Goal: Task Accomplishment & Management: Use online tool/utility

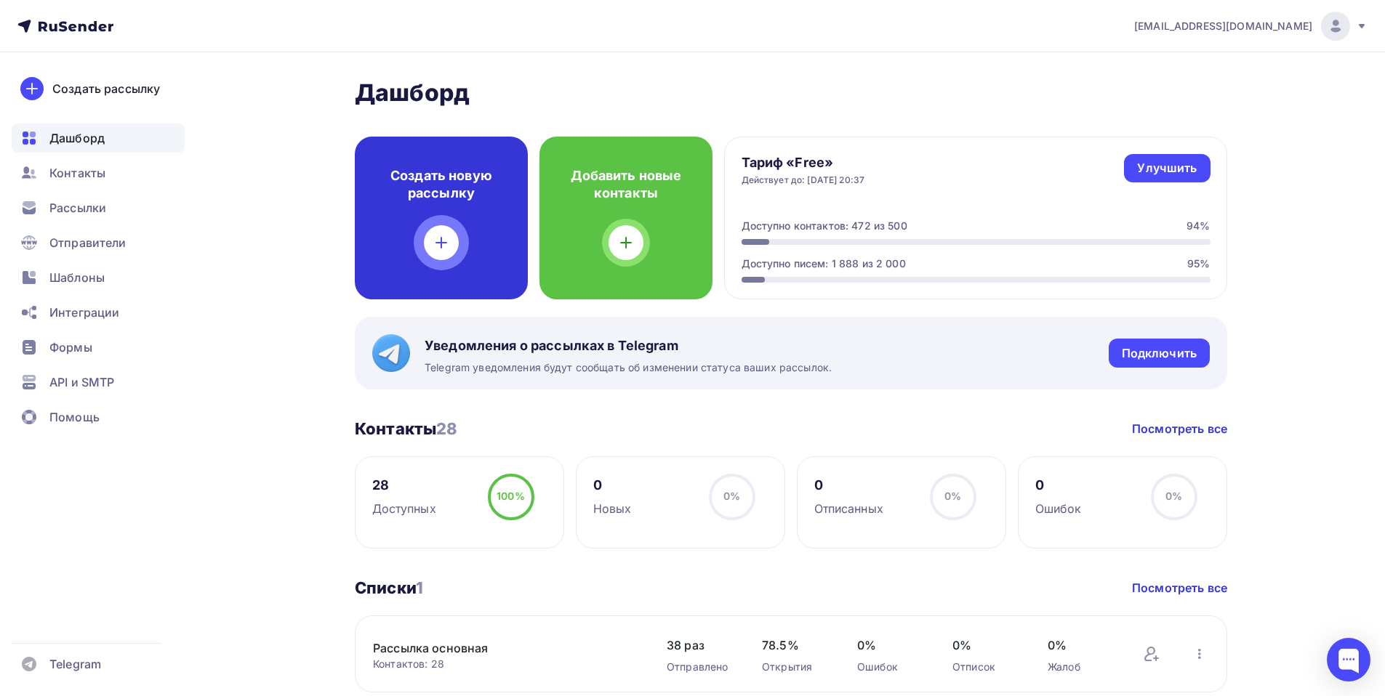
click at [427, 203] on div "Создать новую рассылку" at bounding box center [441, 218] width 173 height 163
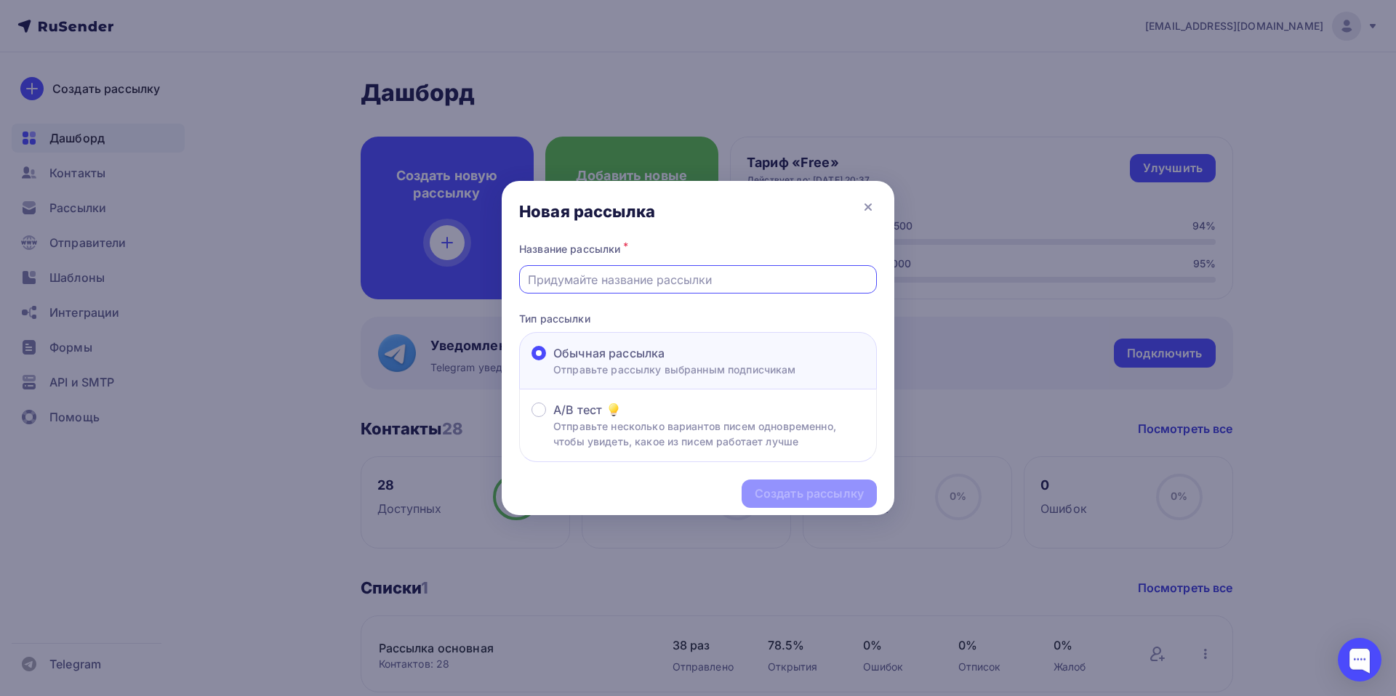
click at [598, 281] on input "text" at bounding box center [698, 279] width 341 height 17
type input "[PERSON_NAME]"
click at [821, 501] on div "Создать рассылку" at bounding box center [809, 494] width 109 height 17
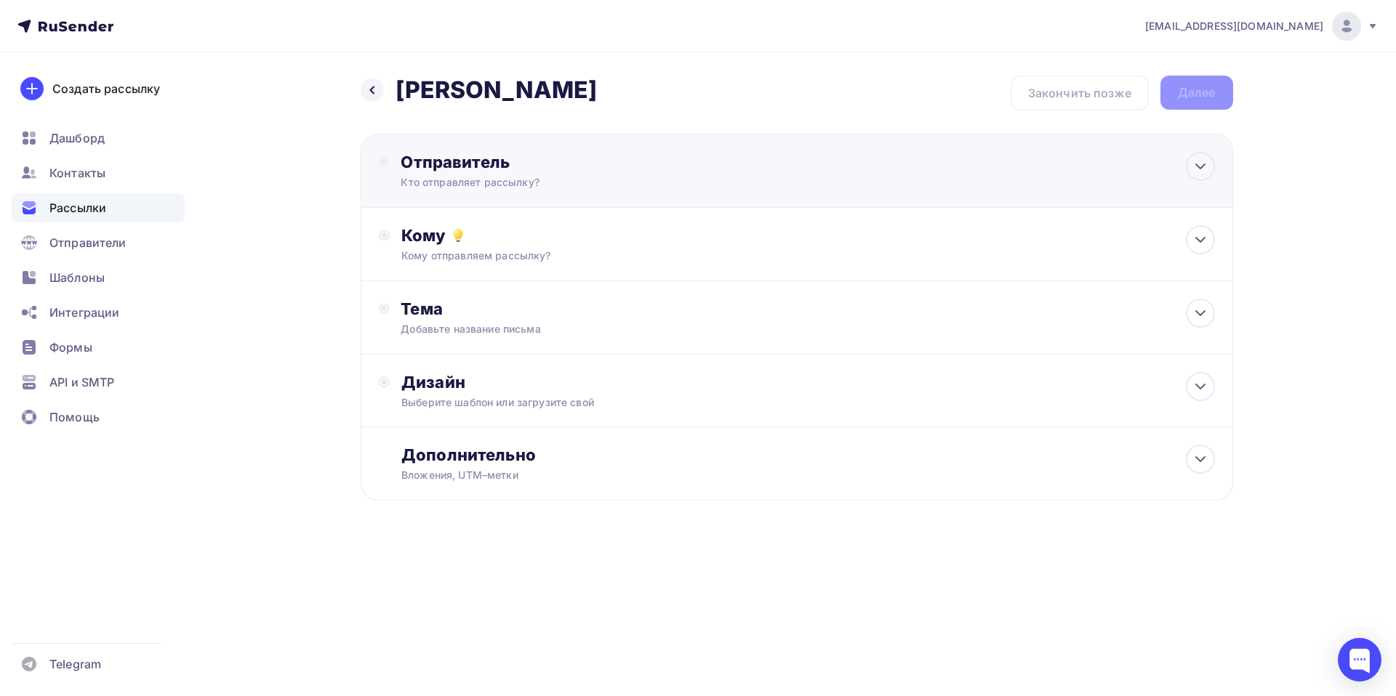
click at [435, 172] on div "Отправитель" at bounding box center [558, 162] width 315 height 20
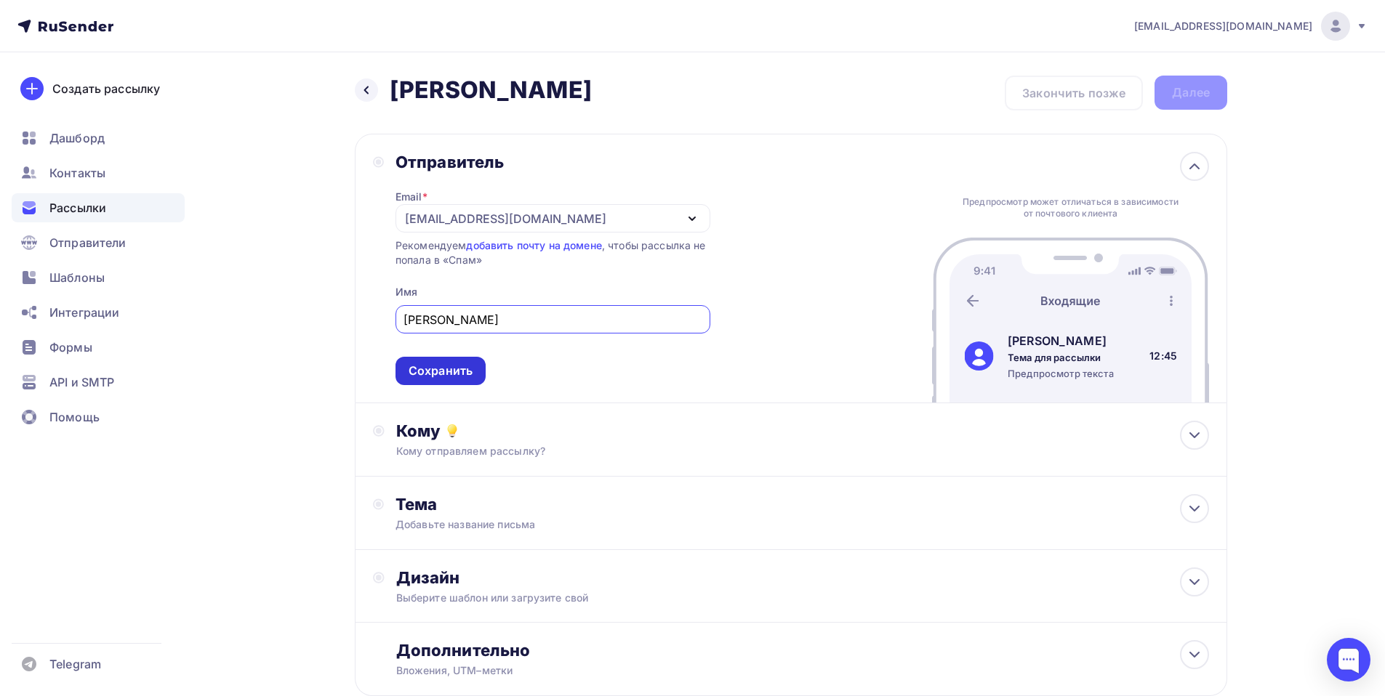
type input "[PERSON_NAME]"
click at [438, 369] on div "Сохранить" at bounding box center [441, 371] width 64 height 17
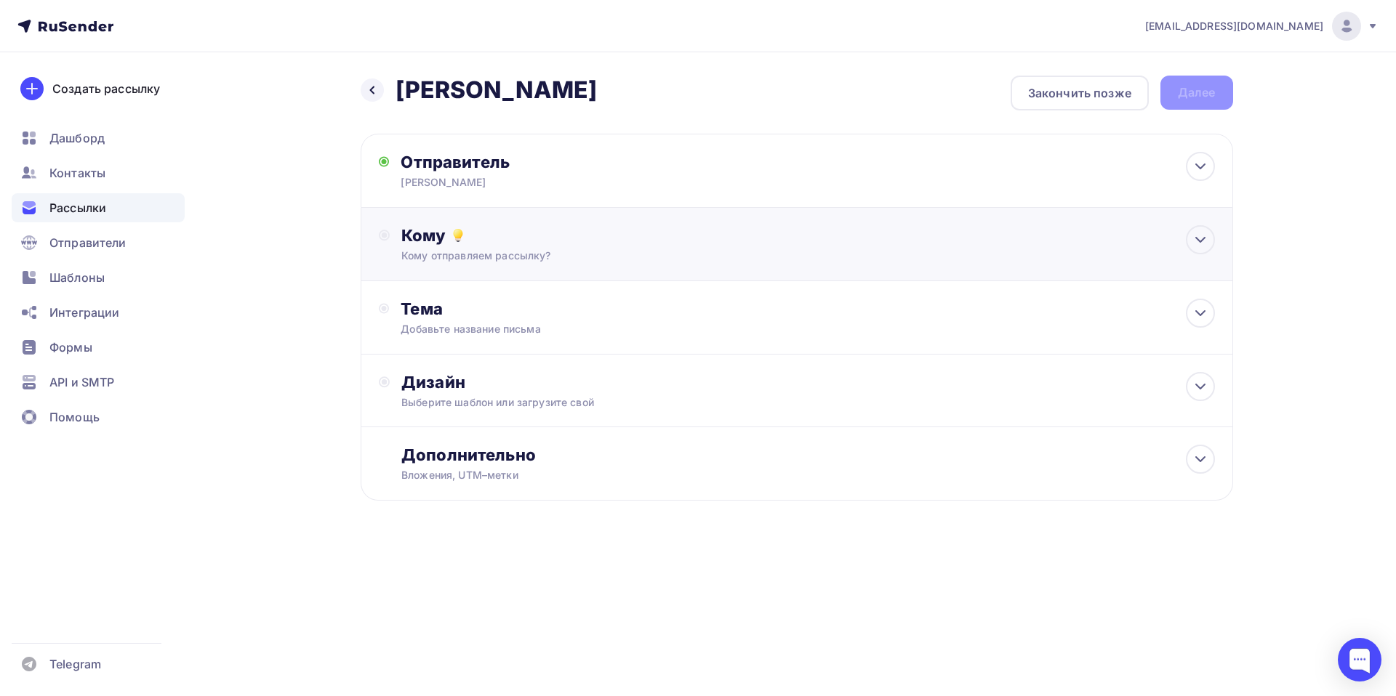
click at [434, 233] on div "Кому" at bounding box center [807, 235] width 813 height 20
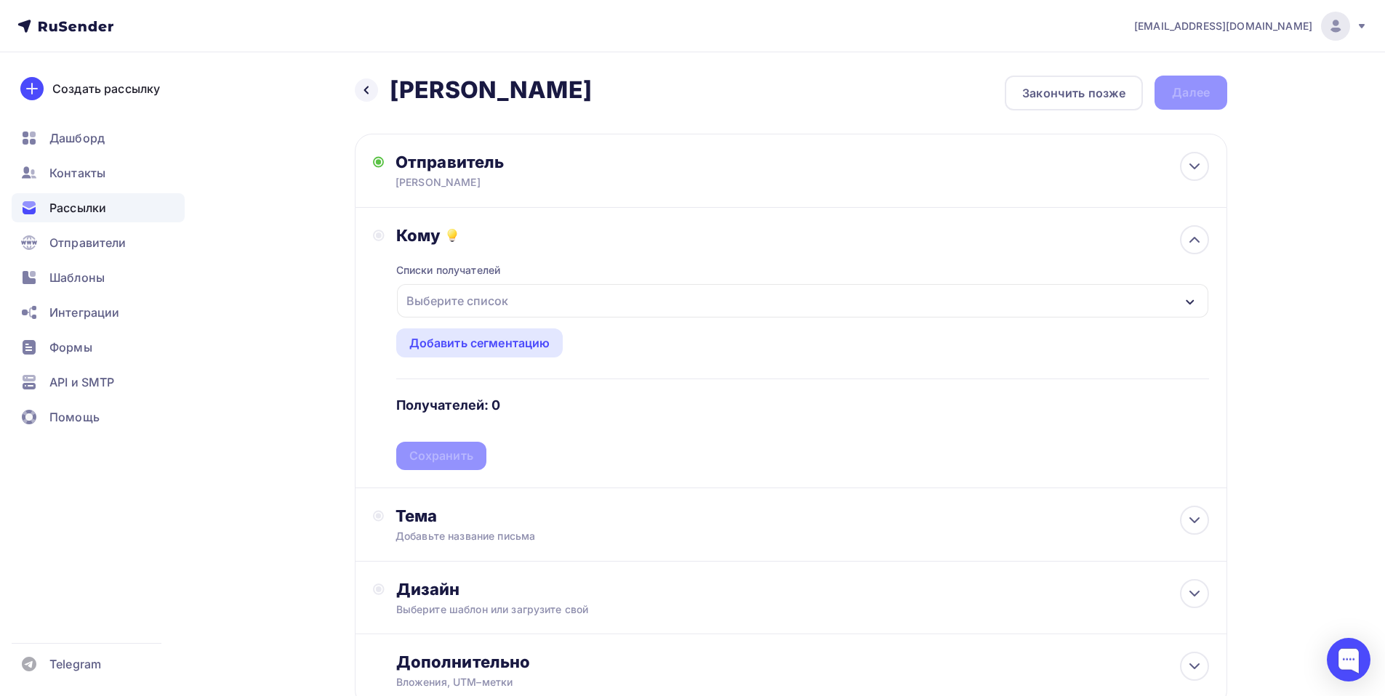
click at [445, 300] on div "Выберите список" at bounding box center [457, 301] width 113 height 26
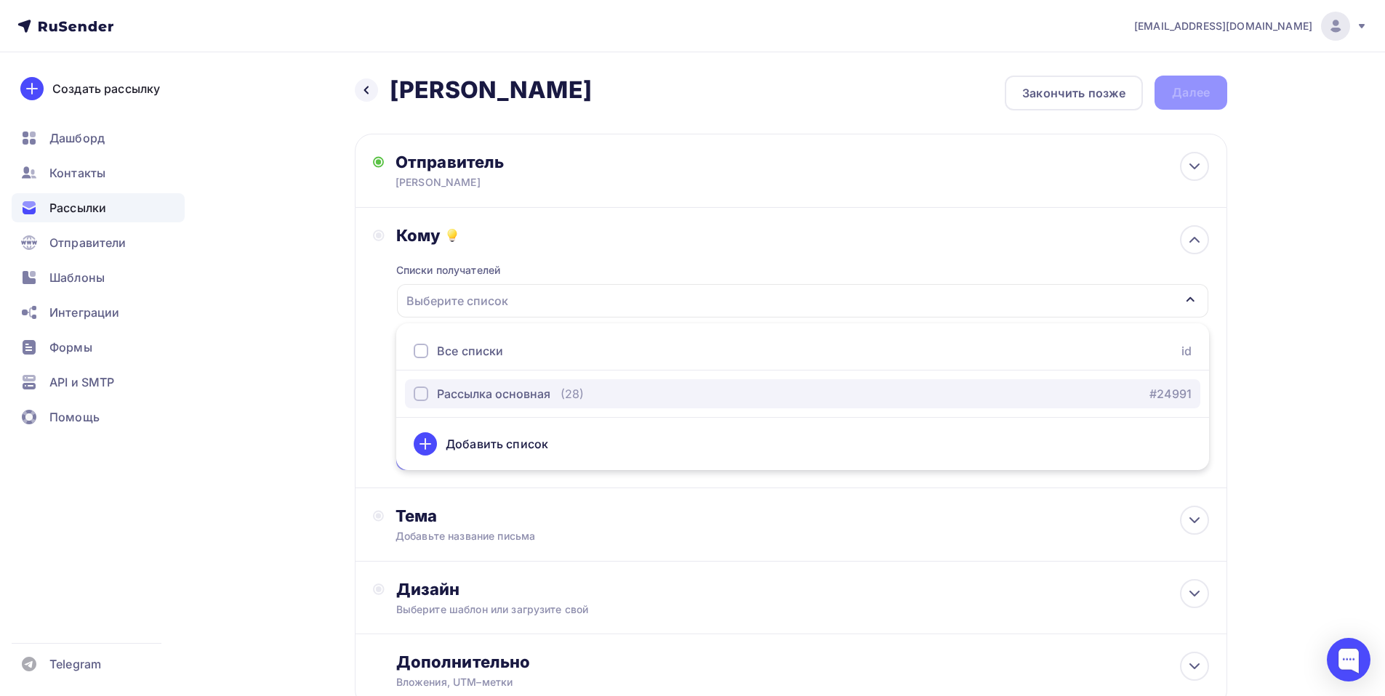
click at [497, 399] on div "Рассылка основная" at bounding box center [493, 393] width 113 height 17
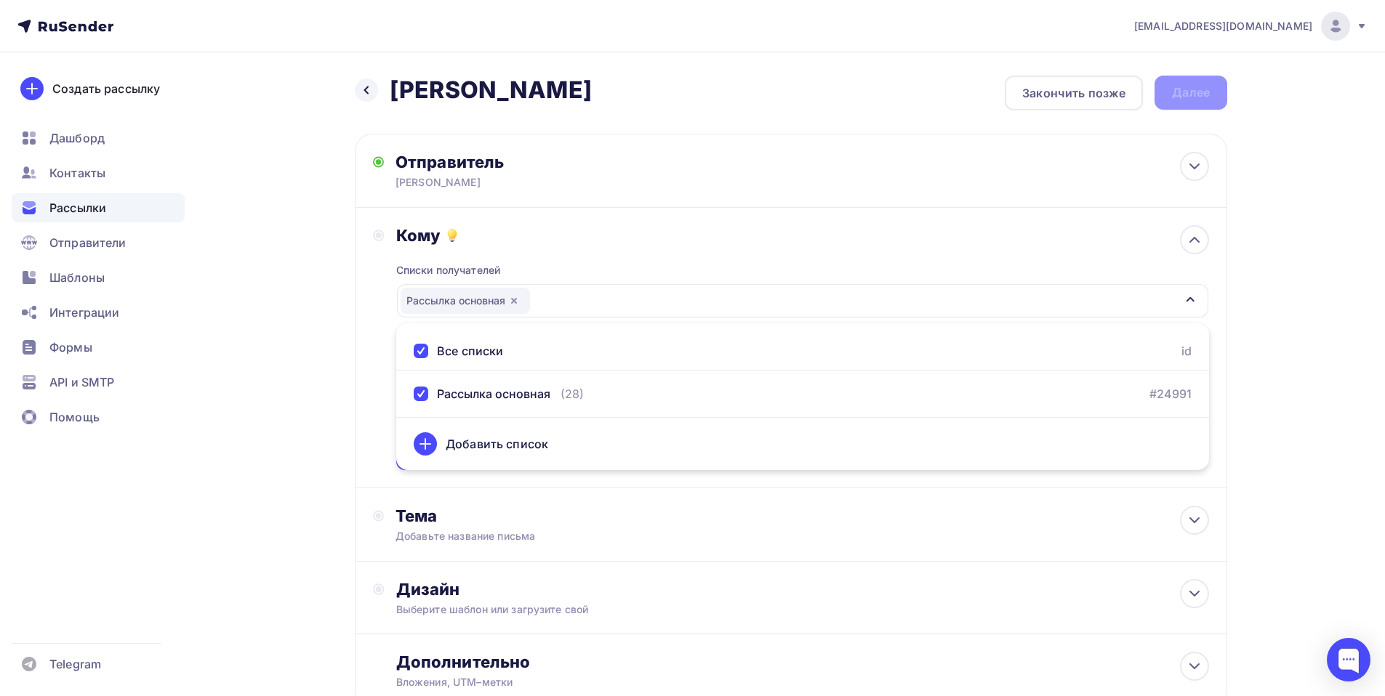
click at [367, 414] on div "Кому Списки получателей Рассылка основная Все списки id Рассылка основная (28) …" at bounding box center [791, 348] width 872 height 281
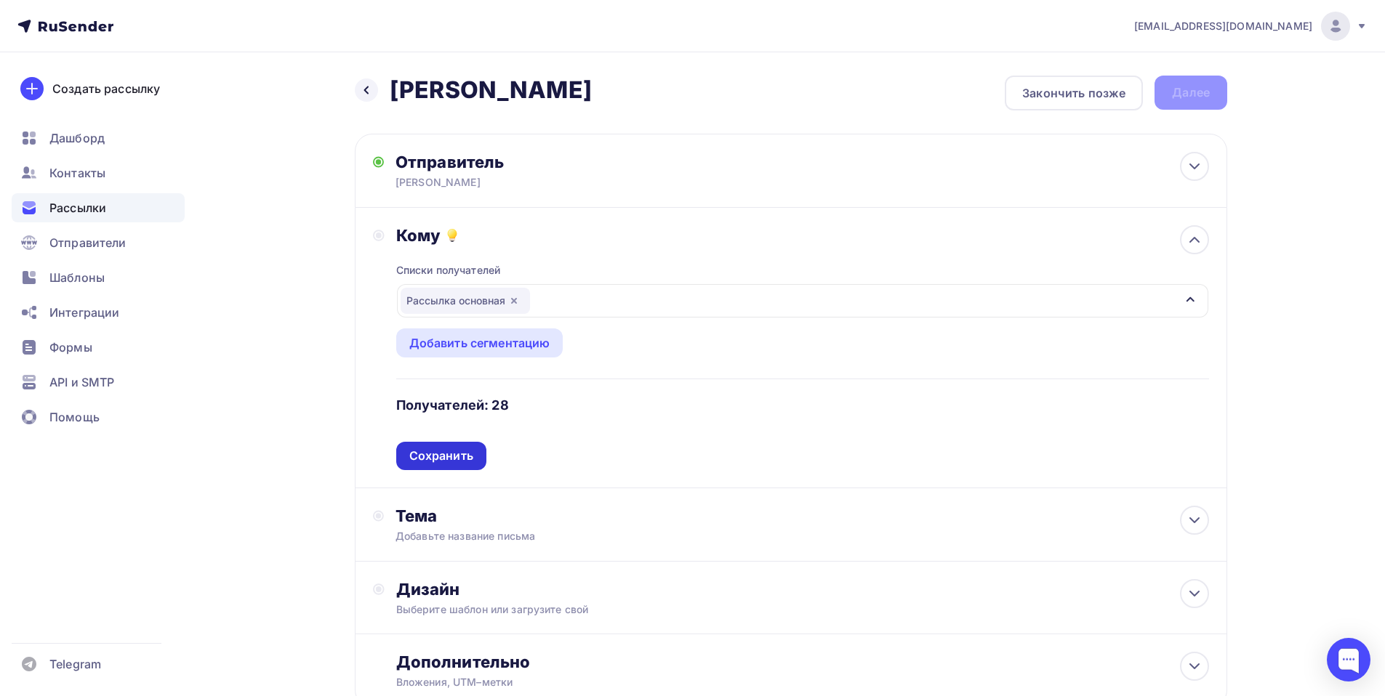
click at [455, 460] on div "Сохранить" at bounding box center [441, 456] width 64 height 17
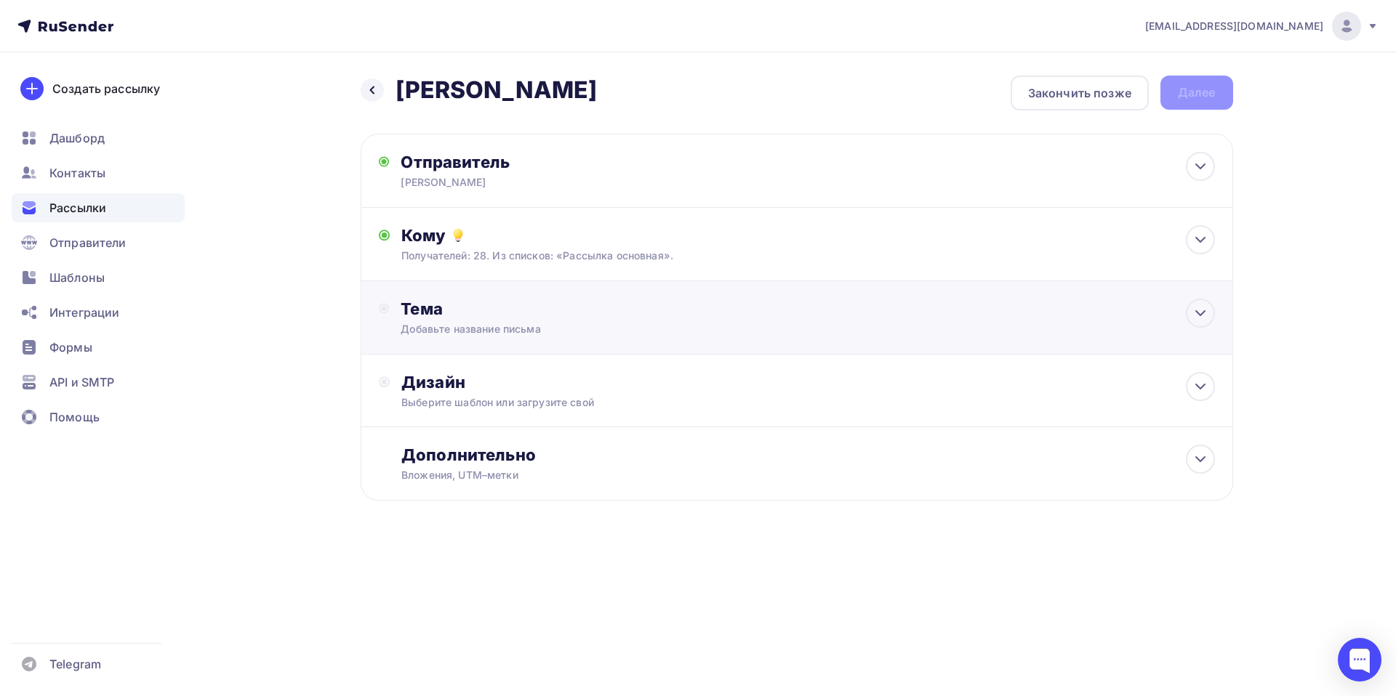
click at [437, 311] on div "Тема" at bounding box center [544, 309] width 287 height 20
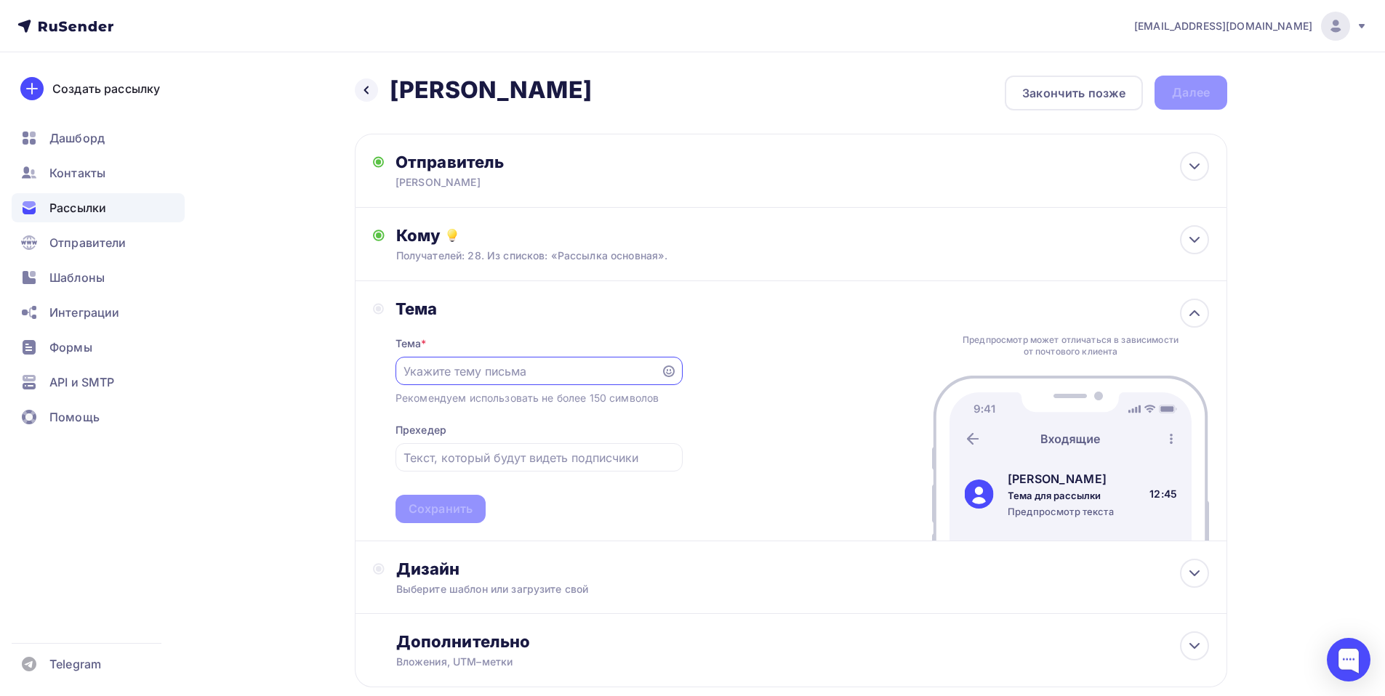
click at [441, 374] on input "text" at bounding box center [527, 371] width 249 height 17
paste input "[PERSON_NAME] 01,10,"
type input "[PERSON_NAME] 01,10,"
click at [433, 499] on div "Сохранить" at bounding box center [440, 509] width 90 height 28
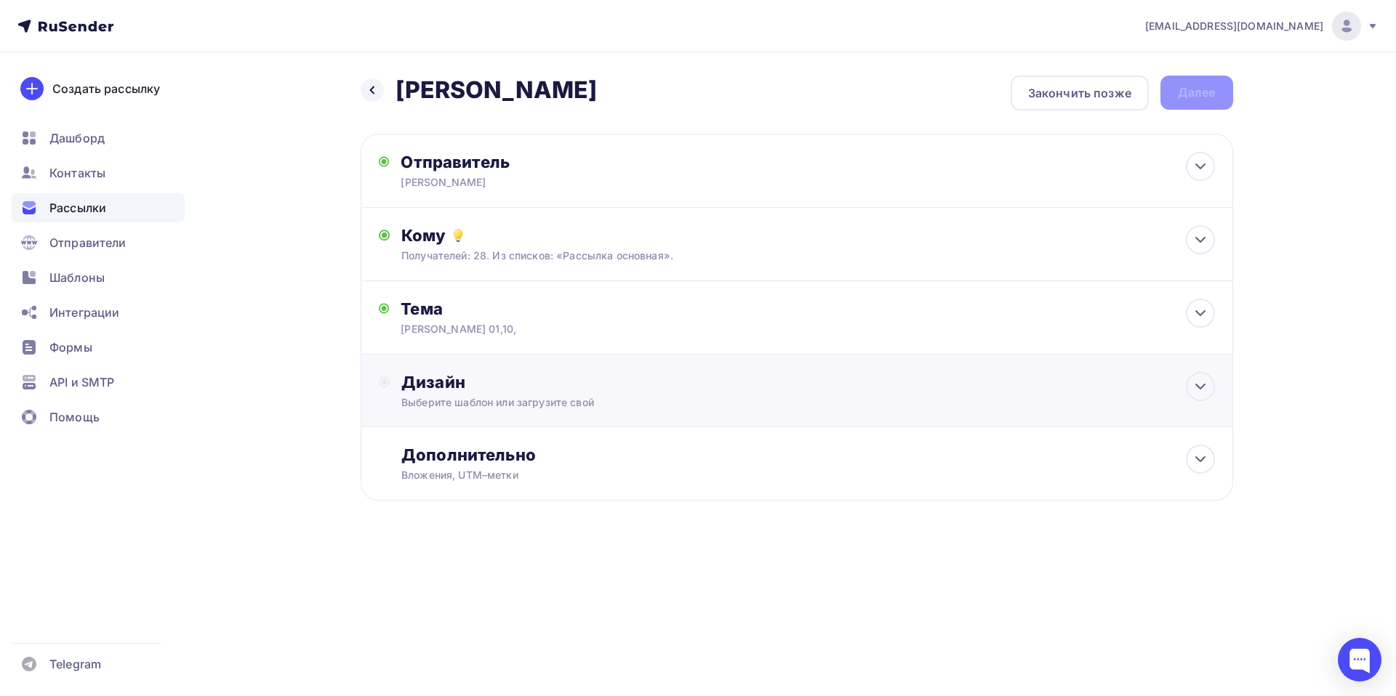
click at [433, 389] on div "Дизайн" at bounding box center [807, 382] width 813 height 20
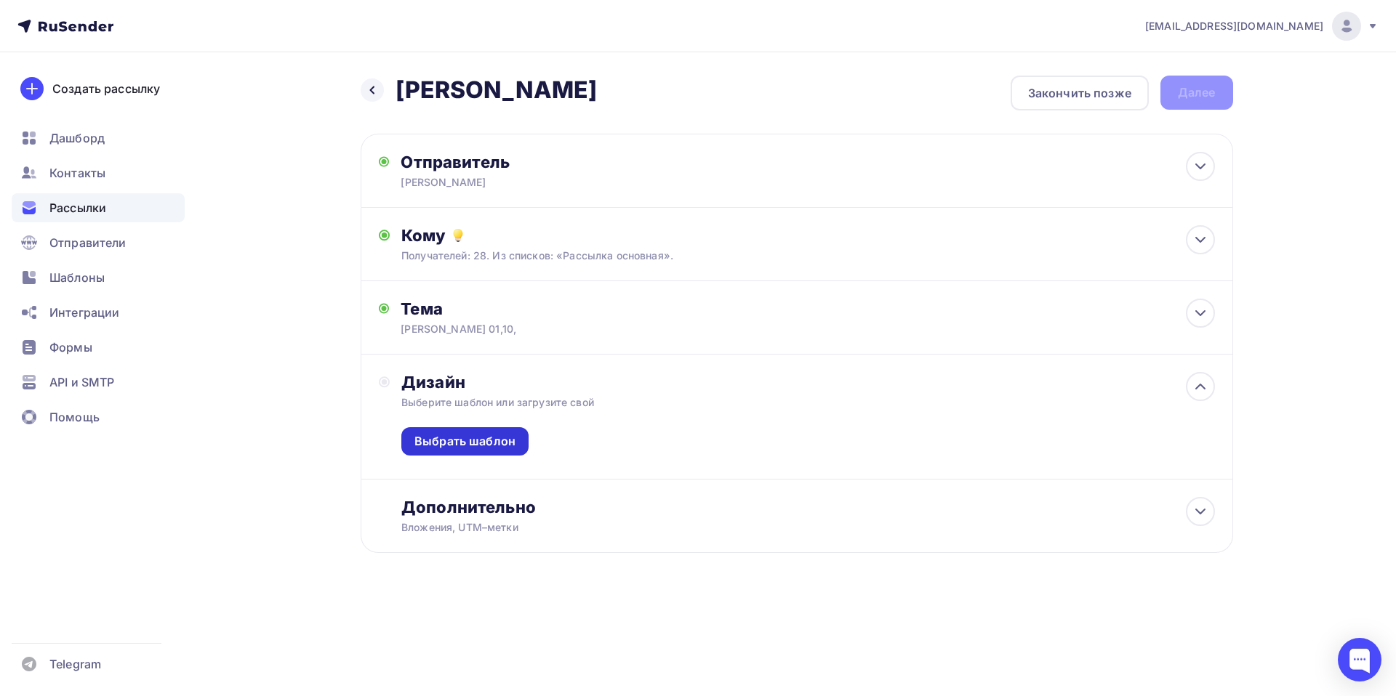
click at [463, 447] on div "Выбрать шаблон" at bounding box center [464, 441] width 101 height 17
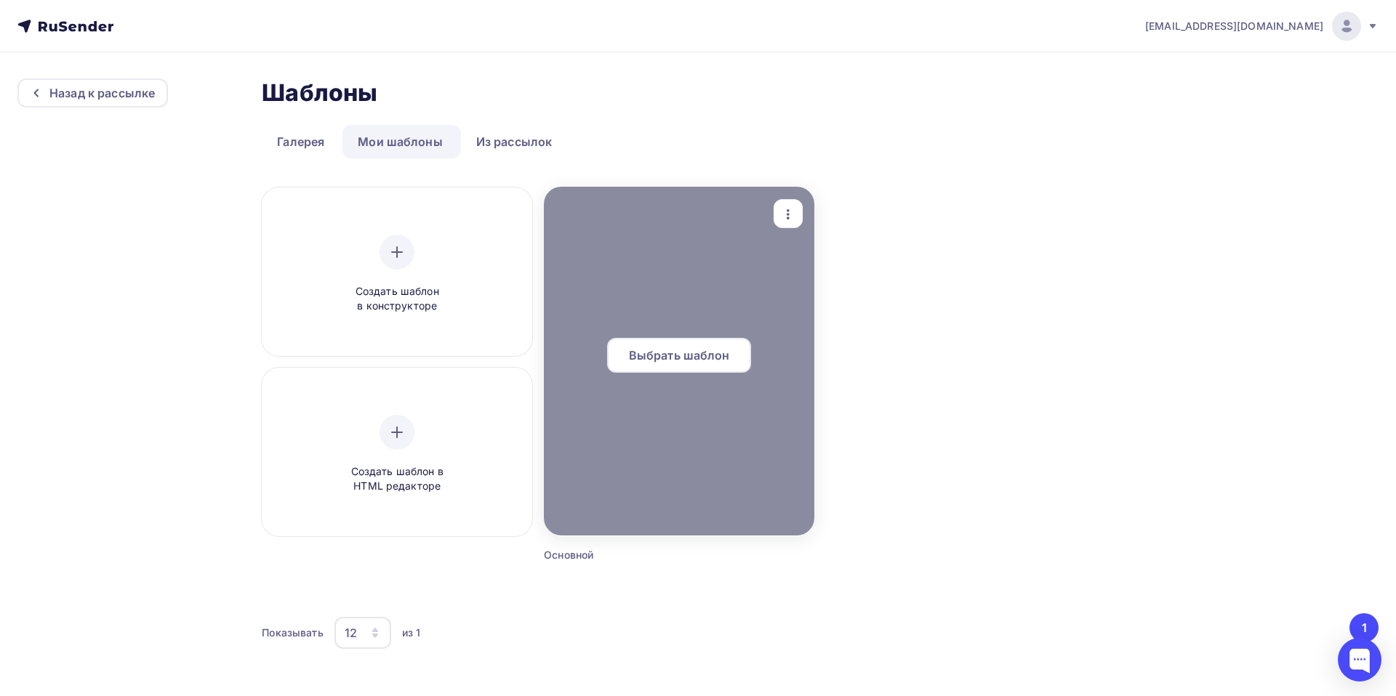
click at [689, 361] on span "Выбрать шаблон" at bounding box center [679, 355] width 101 height 17
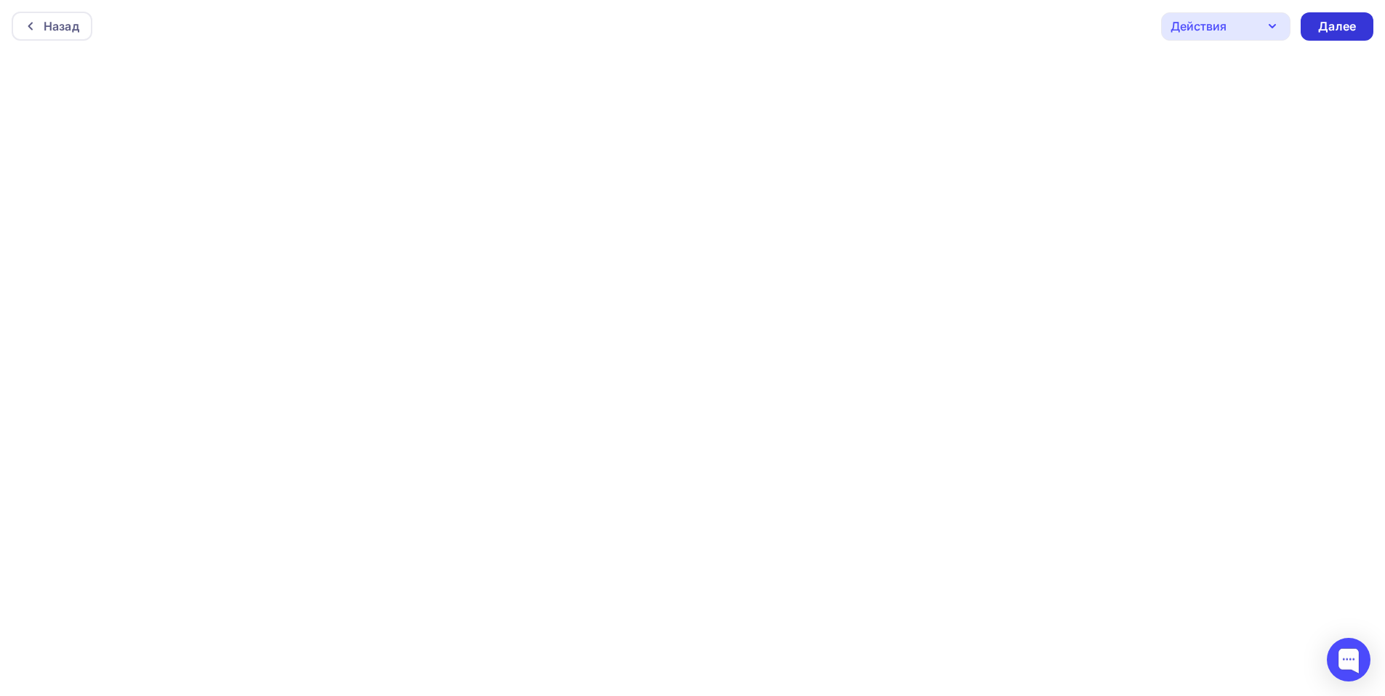
click at [1340, 23] on div "Далее" at bounding box center [1337, 26] width 38 height 17
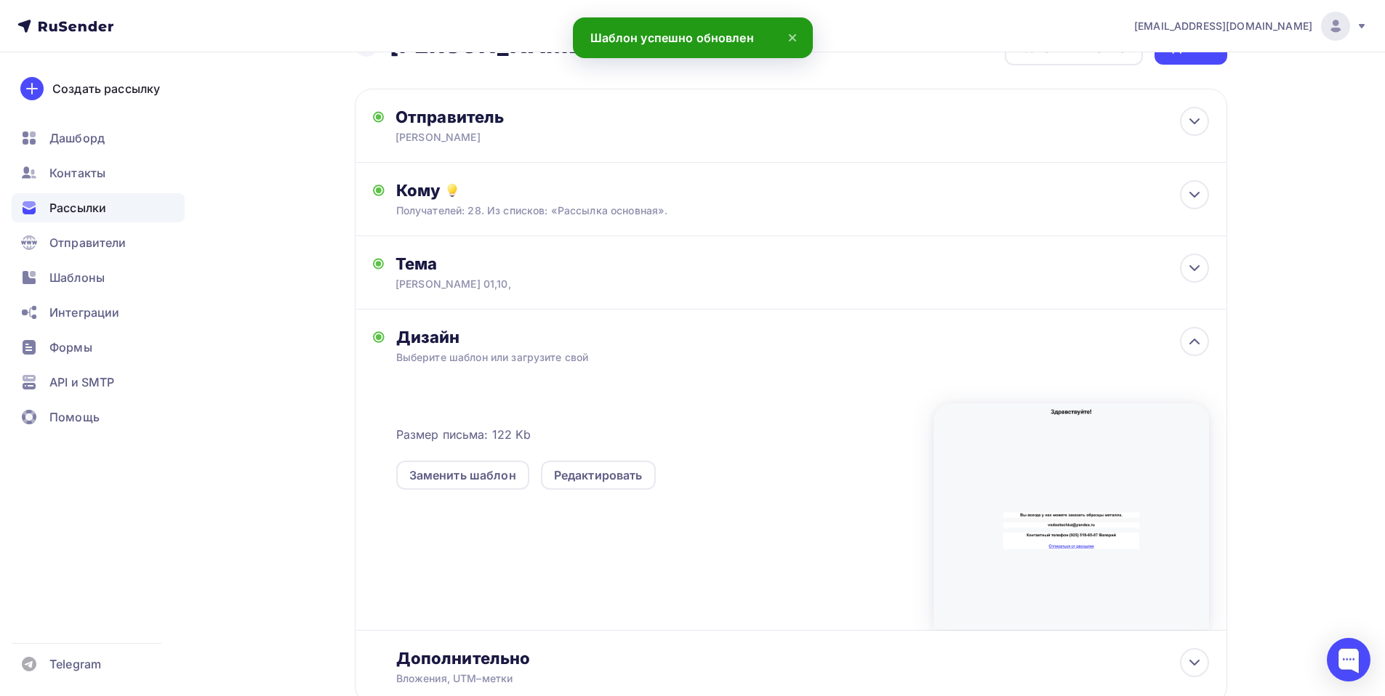
scroll to position [147, 0]
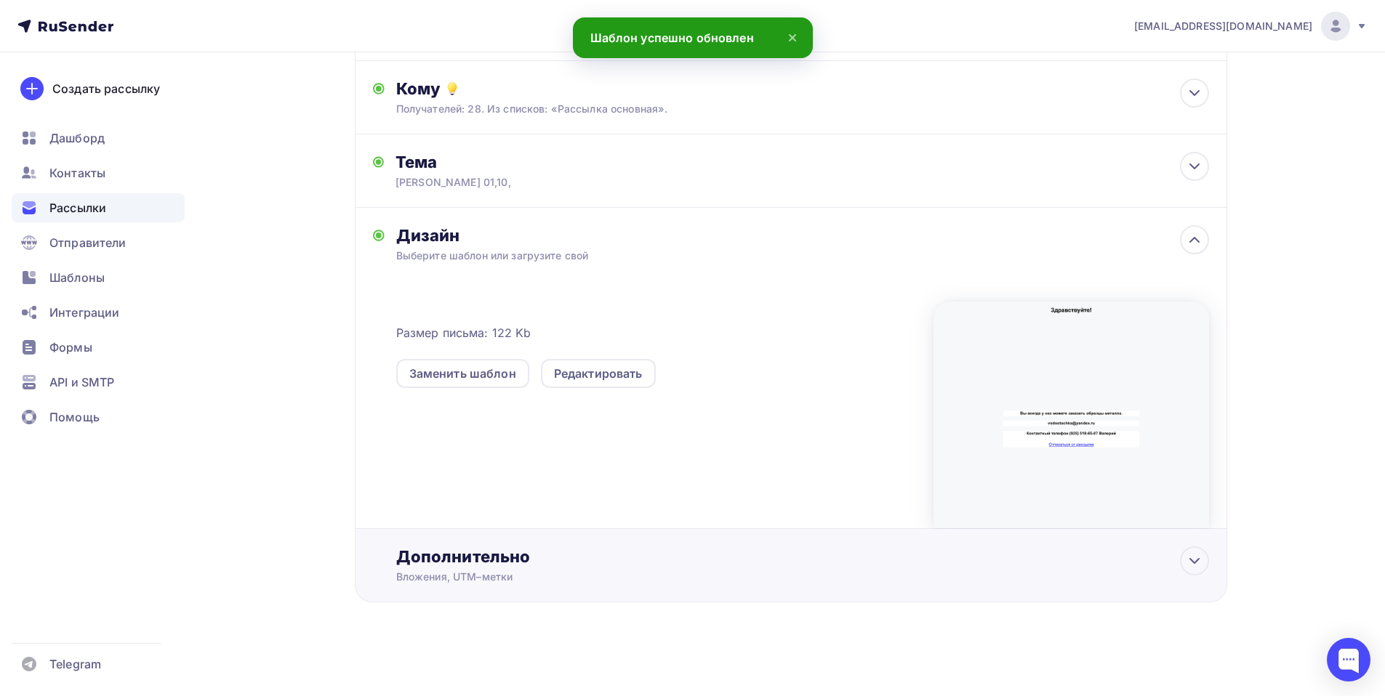
click at [473, 556] on div "Дополнительно" at bounding box center [802, 557] width 813 height 20
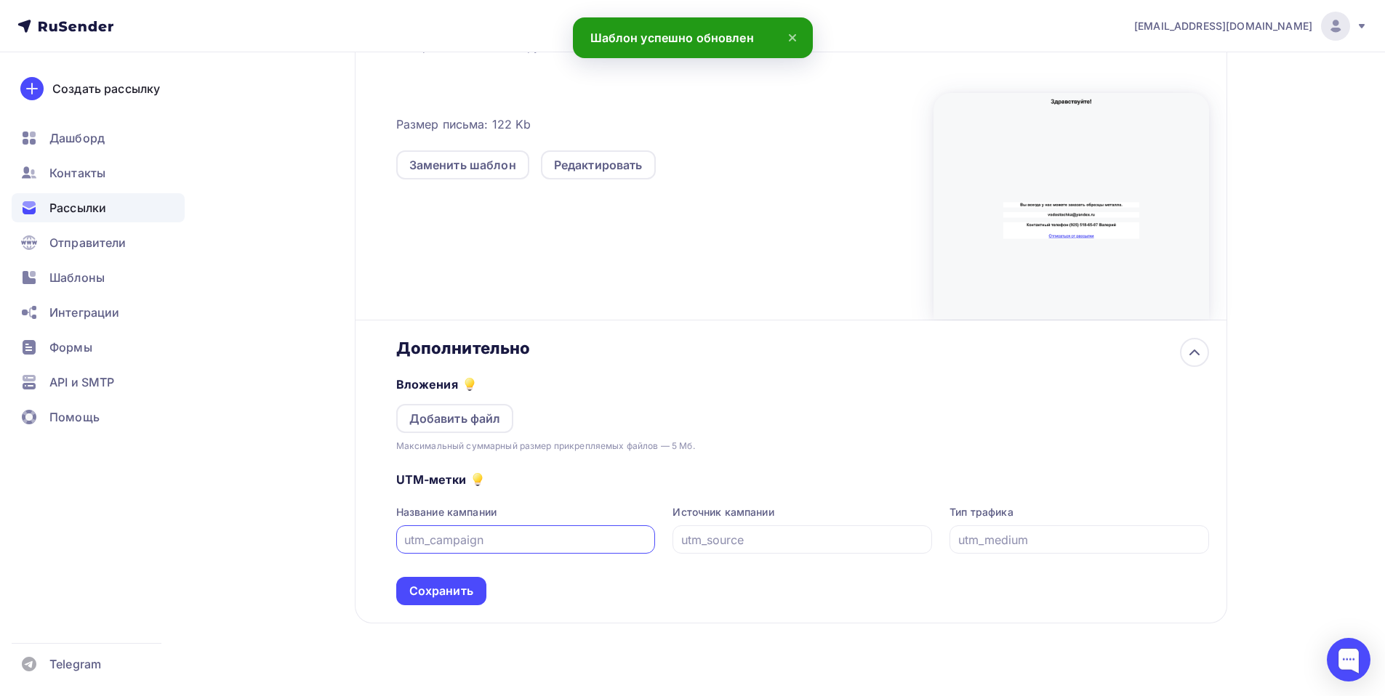
scroll to position [377, 0]
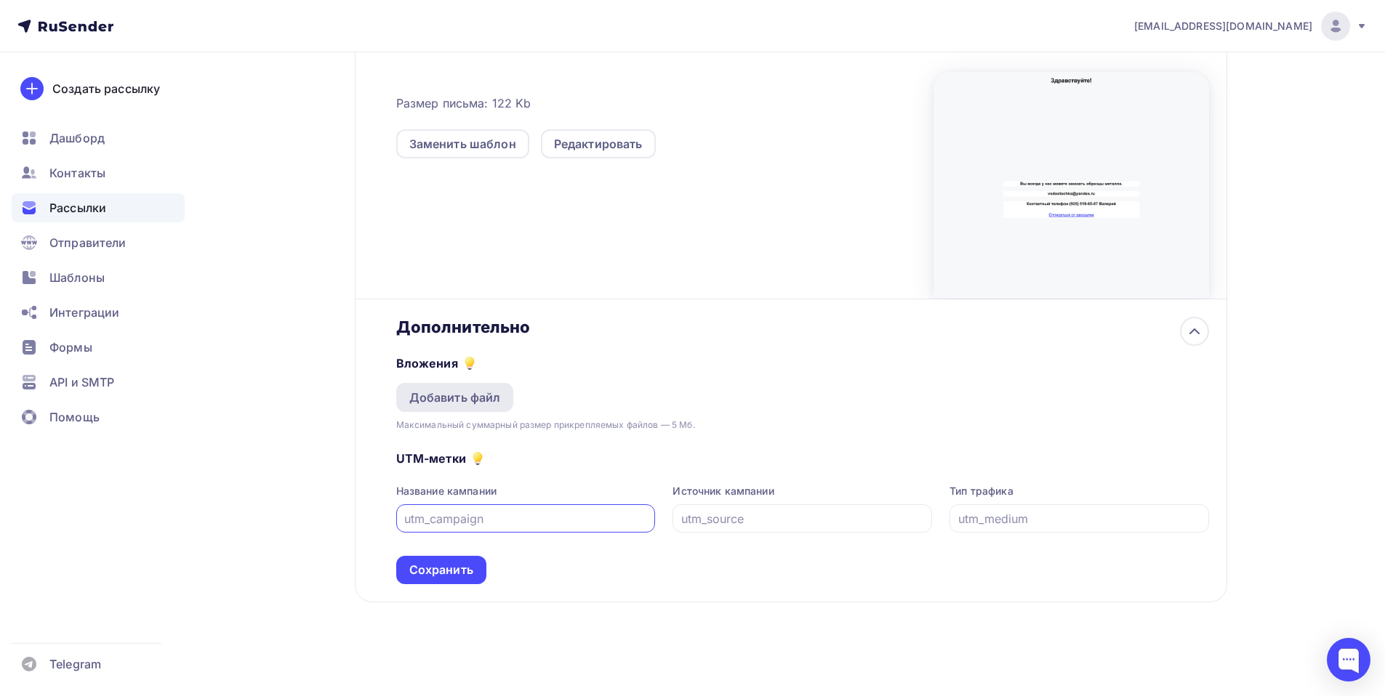
click at [453, 398] on div "Добавить файл" at bounding box center [455, 397] width 92 height 17
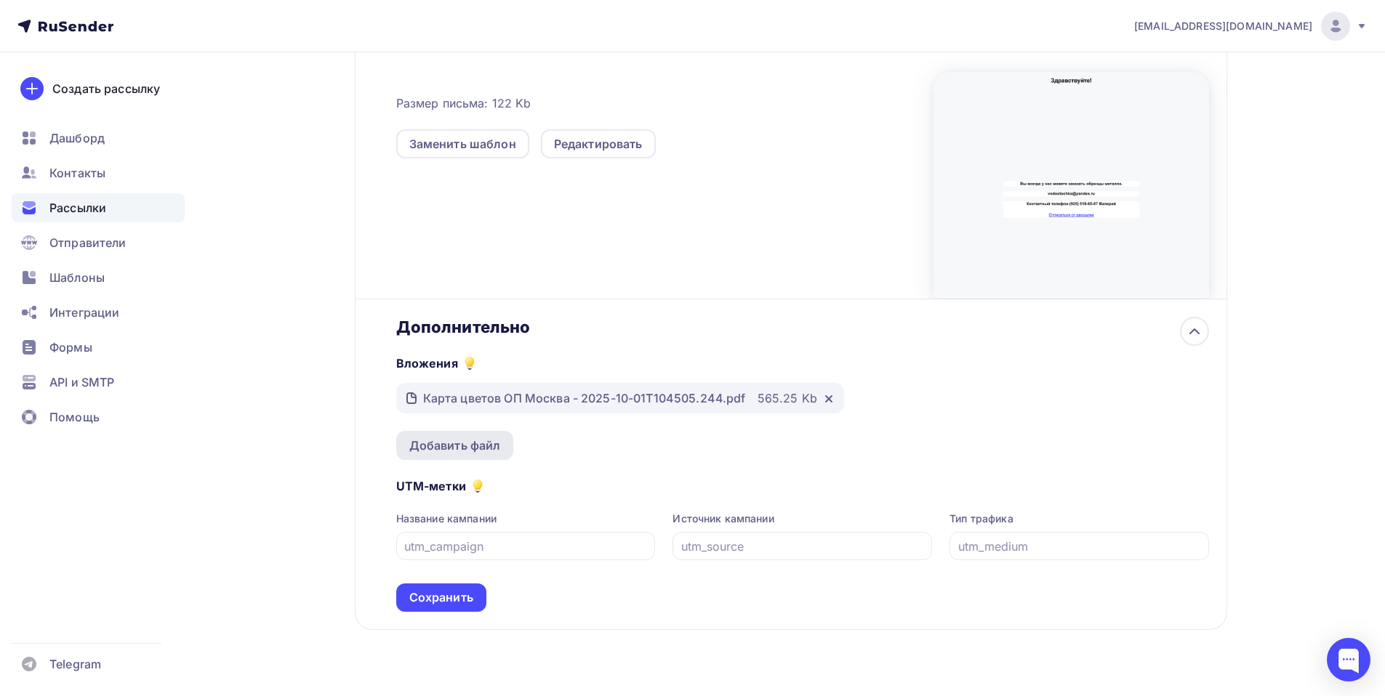
click at [457, 443] on div "Добавить файл" at bounding box center [455, 445] width 92 height 17
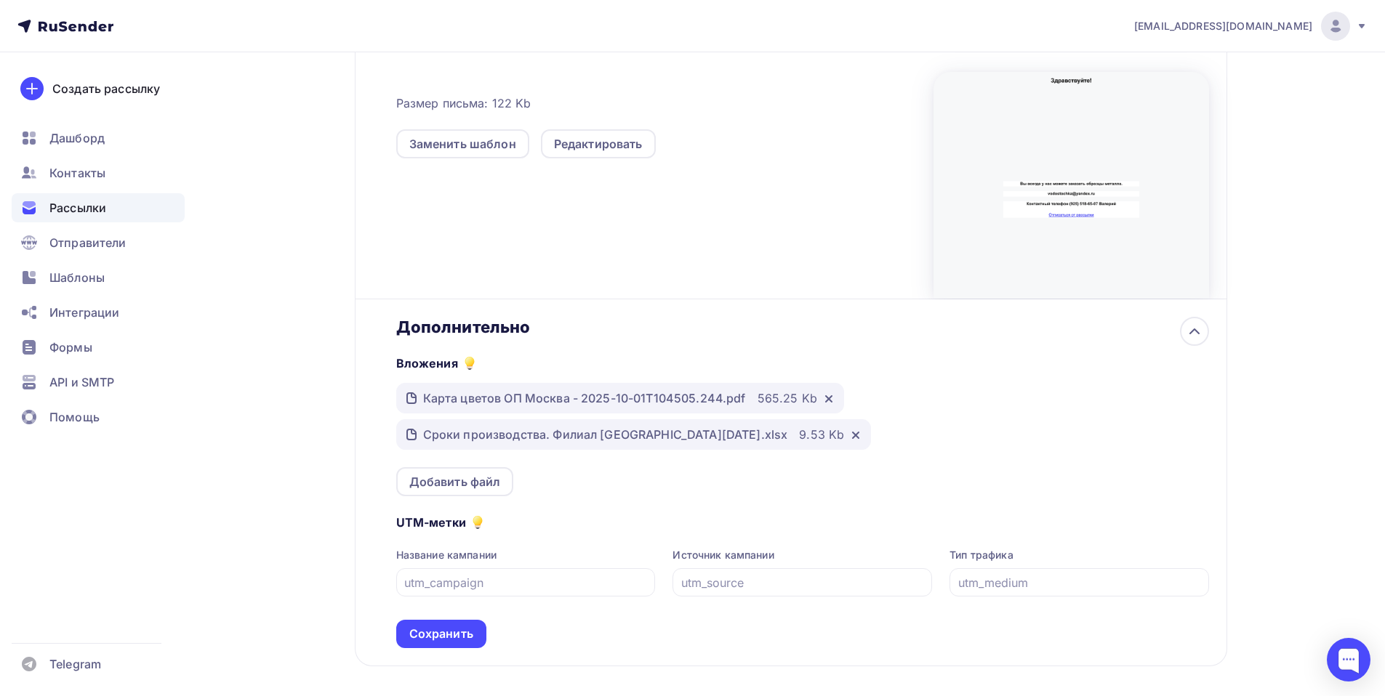
click at [450, 631] on div "Сохранить" at bounding box center [441, 634] width 64 height 17
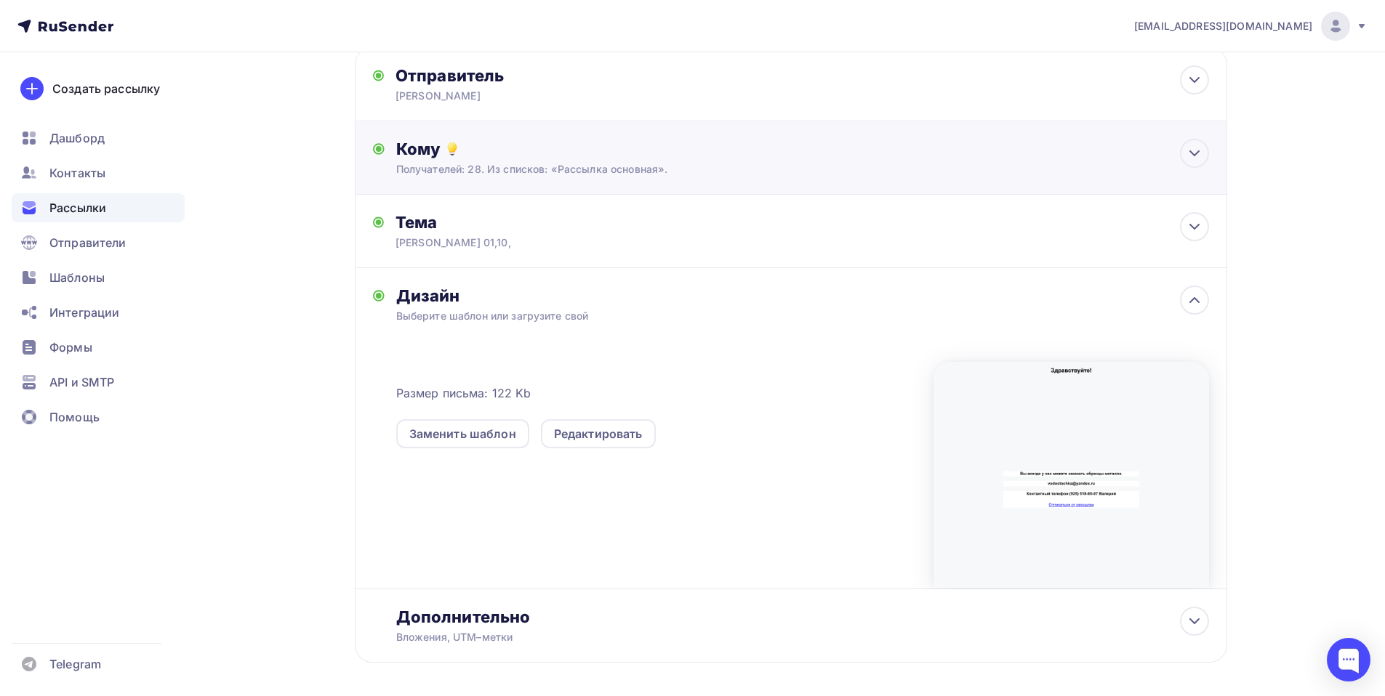
scroll to position [0, 0]
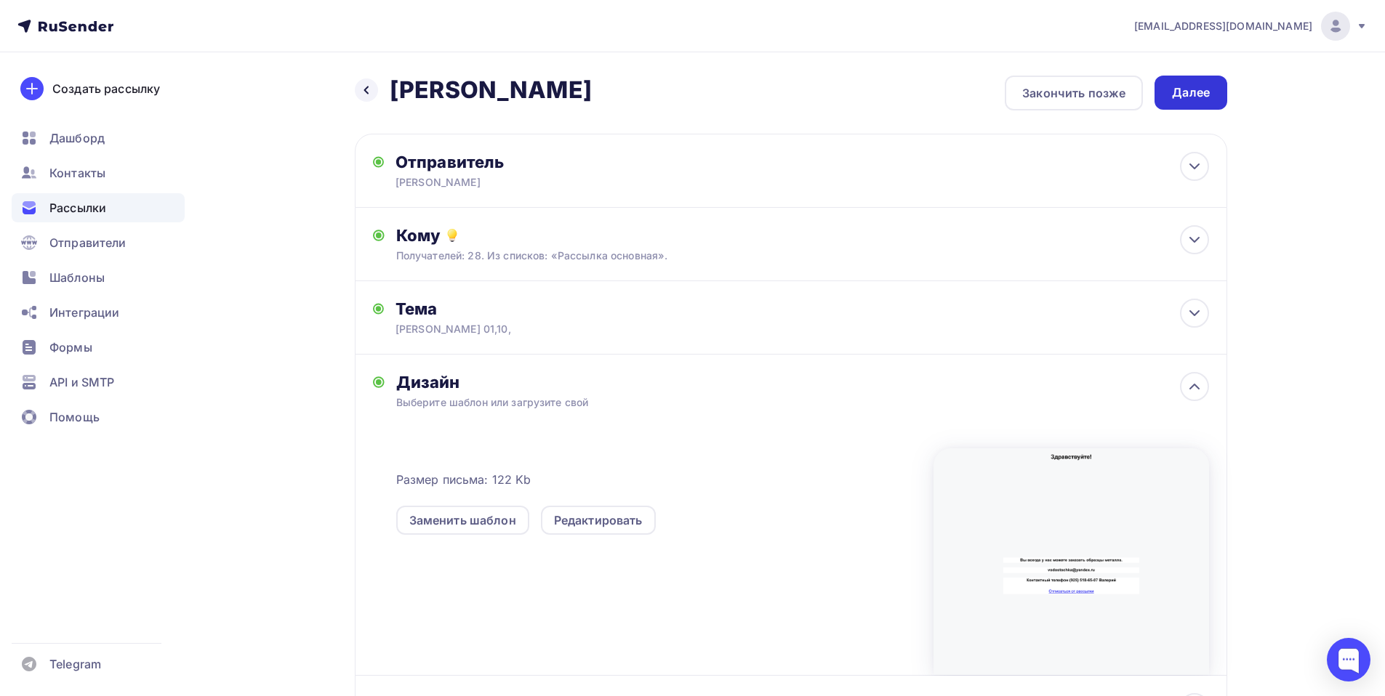
click at [1202, 93] on div "Далее" at bounding box center [1191, 92] width 38 height 17
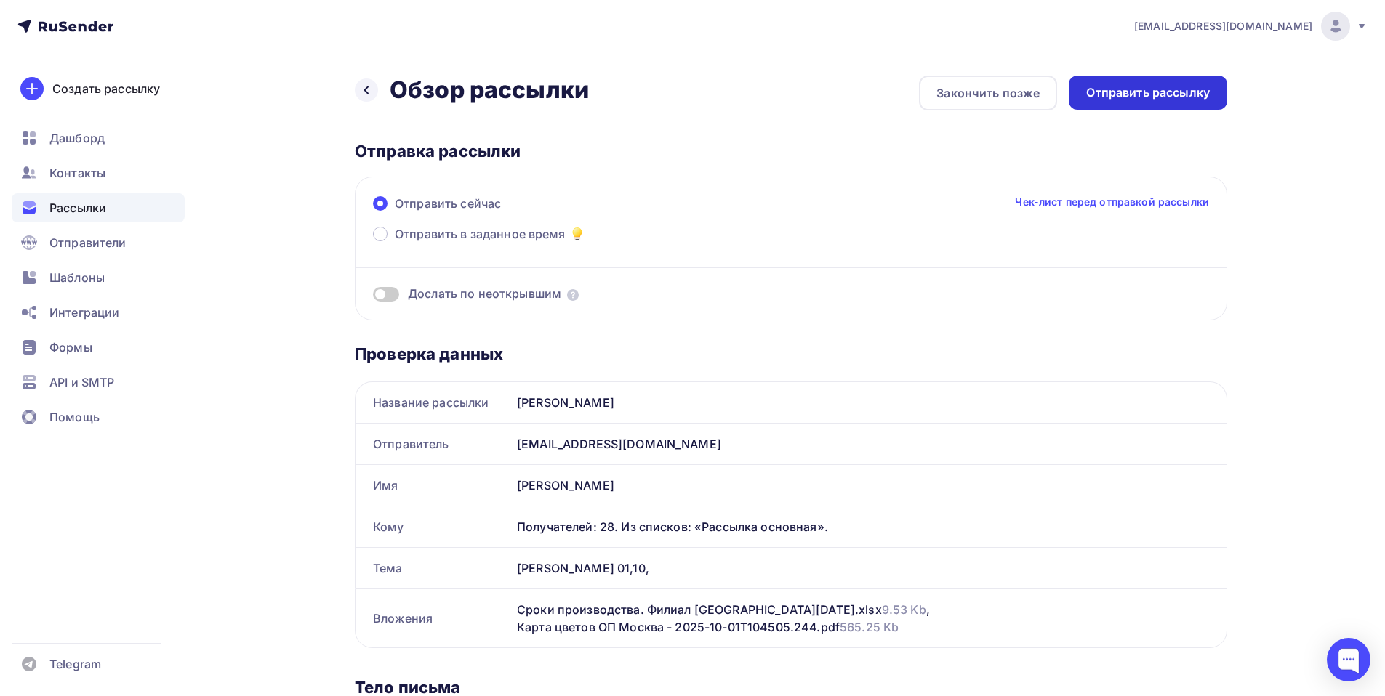
click at [1139, 93] on div "Отправить рассылку" at bounding box center [1148, 92] width 124 height 17
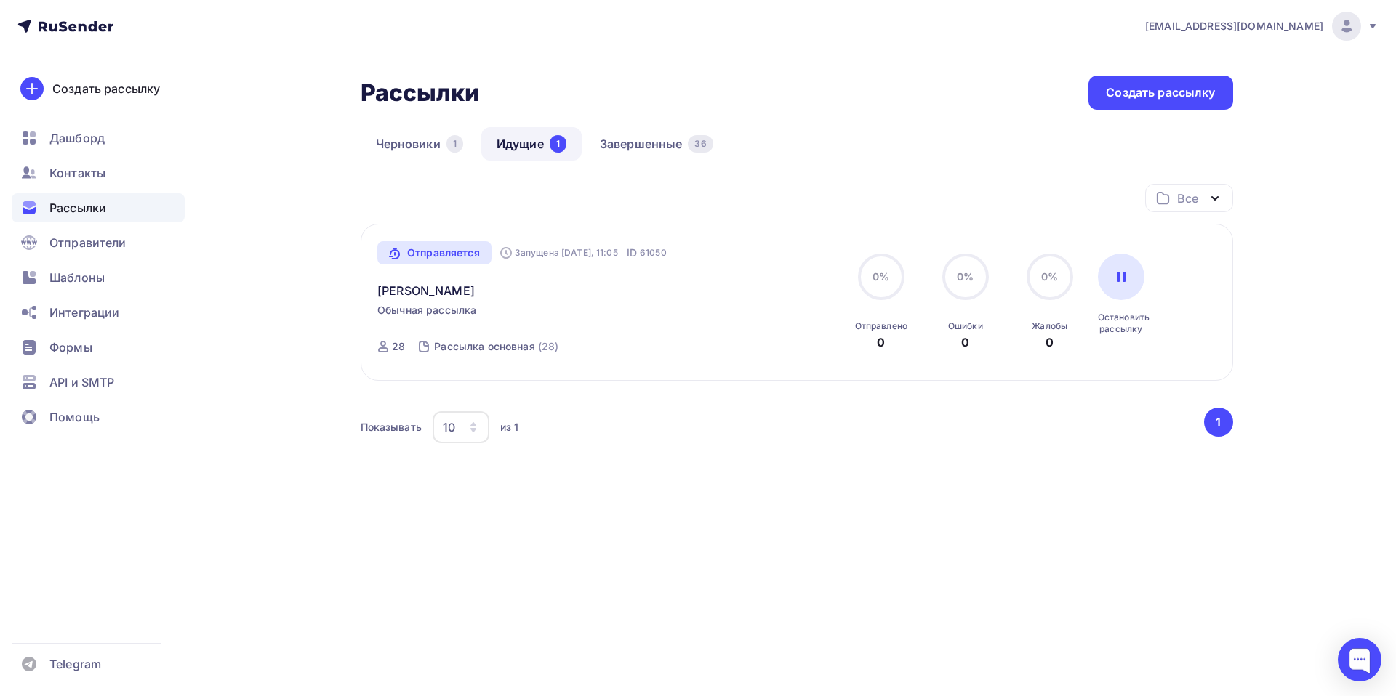
click at [629, 34] on nav "[EMAIL_ADDRESS][DOMAIN_NAME] Аккаунт Тарифы Выйти Создать рассылку [GEOGRAPHIC_…" at bounding box center [698, 26] width 1396 height 52
click at [646, 134] on link "Завершенные 36" at bounding box center [656, 143] width 144 height 33
